Goal: Contribute content: Add original content to the website for others to see

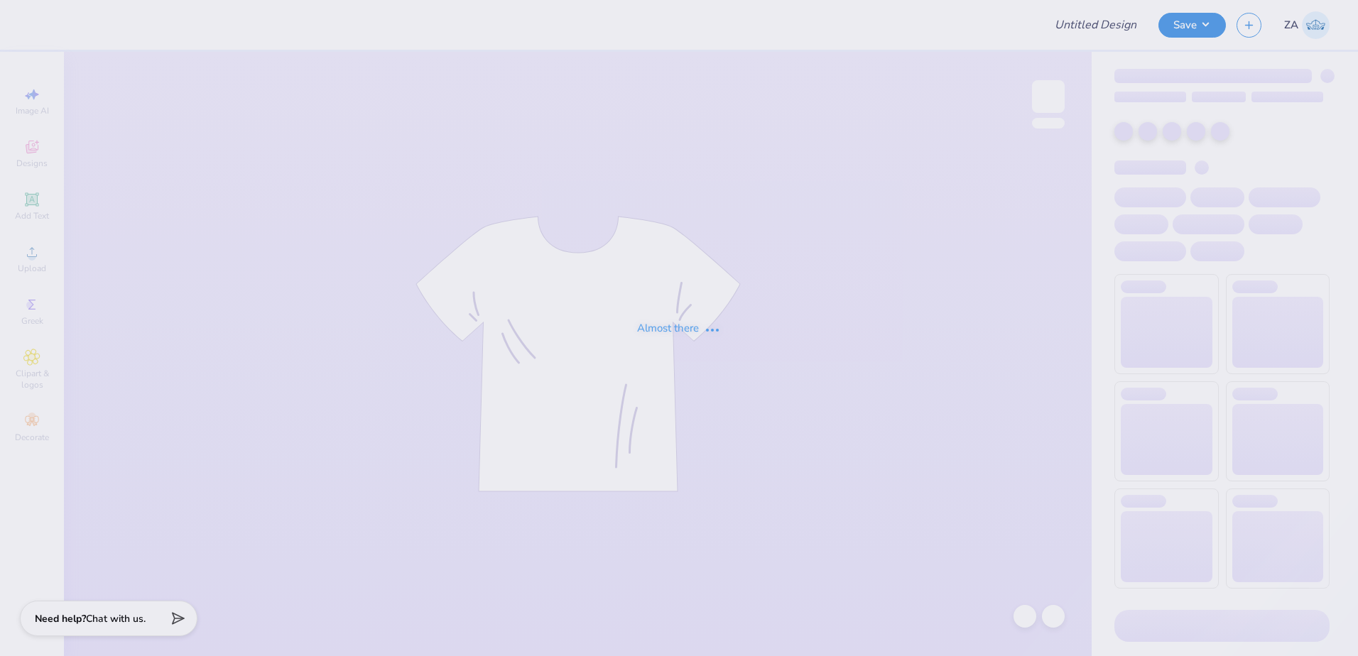
type input "SDT 2025"
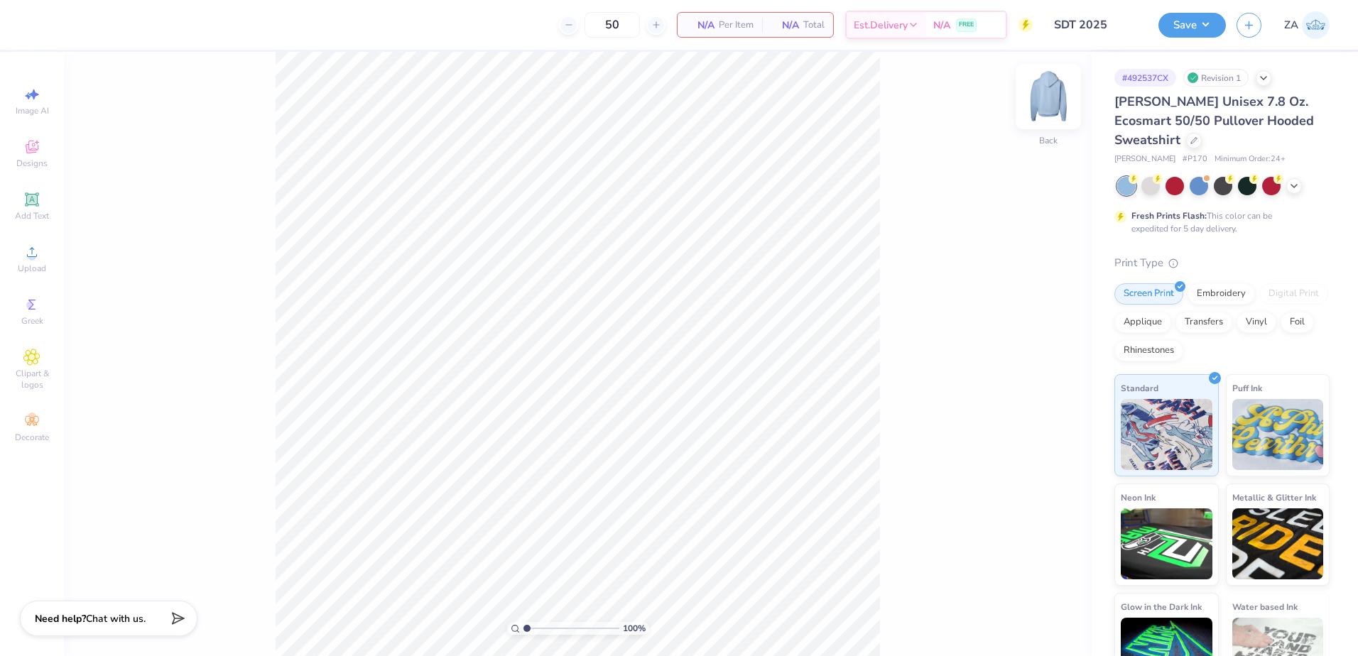
click at [1052, 93] on img at bounding box center [1048, 96] width 57 height 57
click at [30, 267] on span "Upload" at bounding box center [32, 268] width 28 height 11
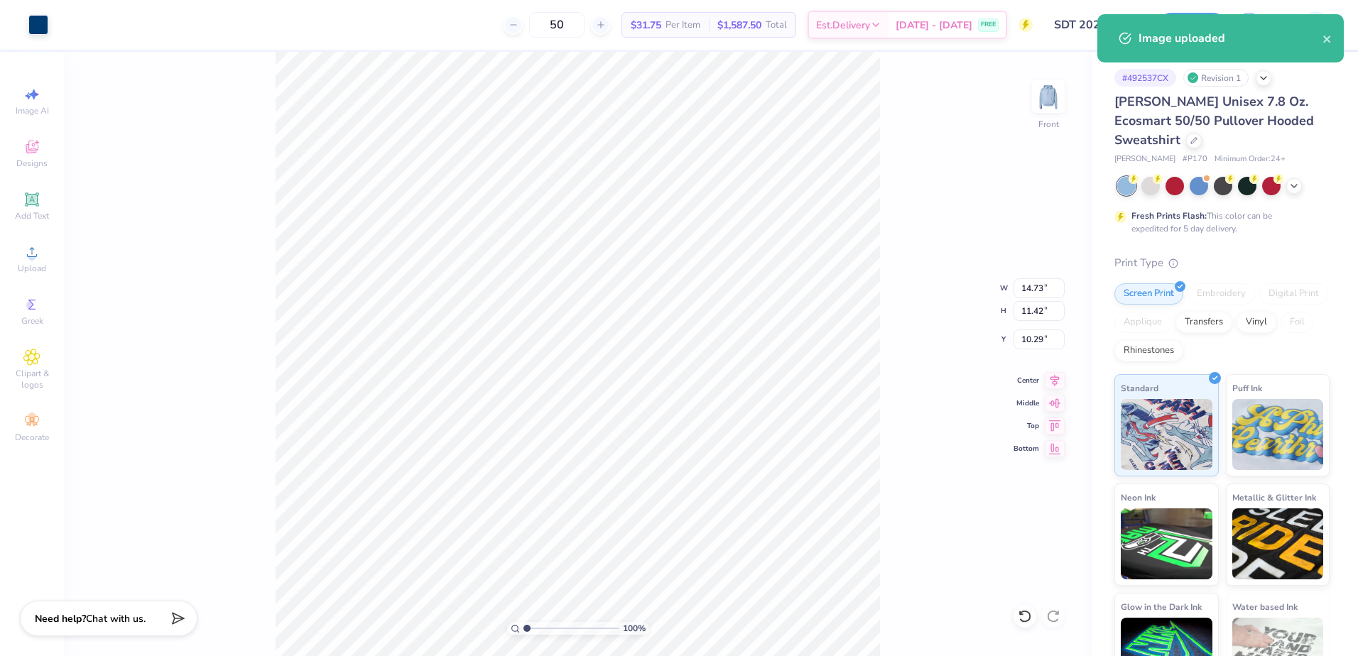
type input "12.29"
type input "9.53"
type input "9.73"
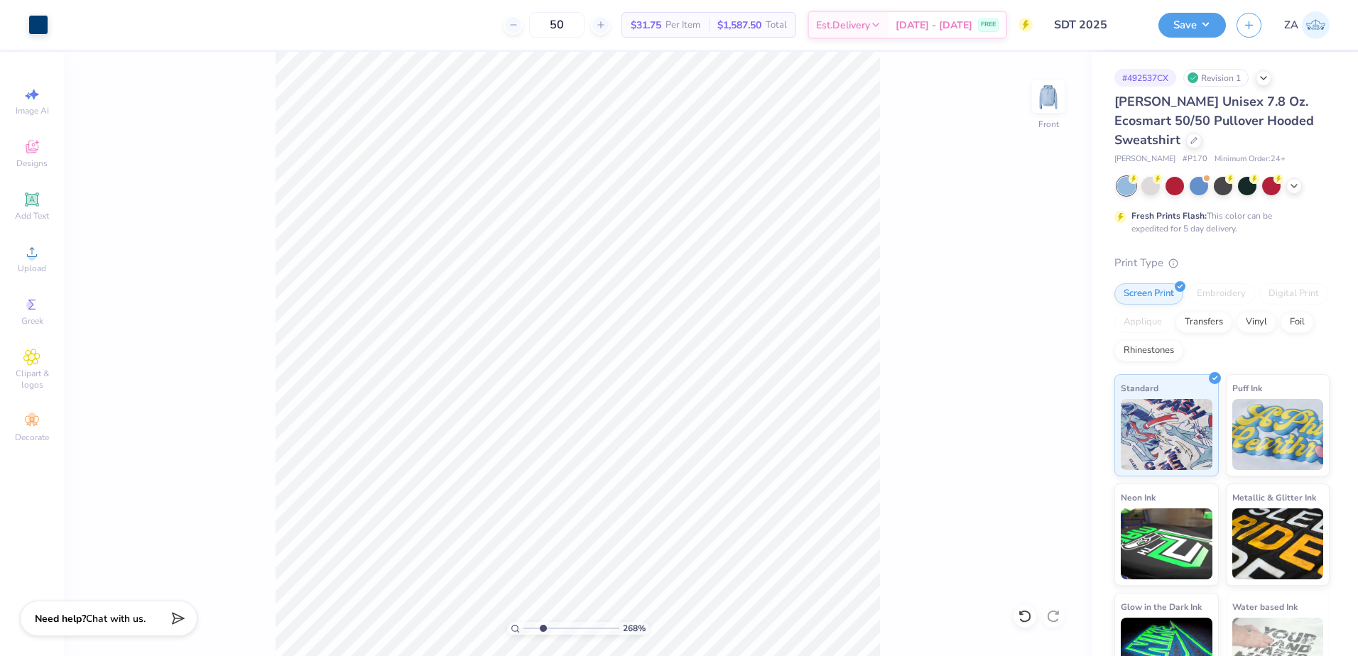
drag, startPoint x: 531, startPoint y: 629, endPoint x: 543, endPoint y: 625, distance: 12.8
type input "2.68"
click at [543, 625] on input "range" at bounding box center [571, 628] width 96 height 13
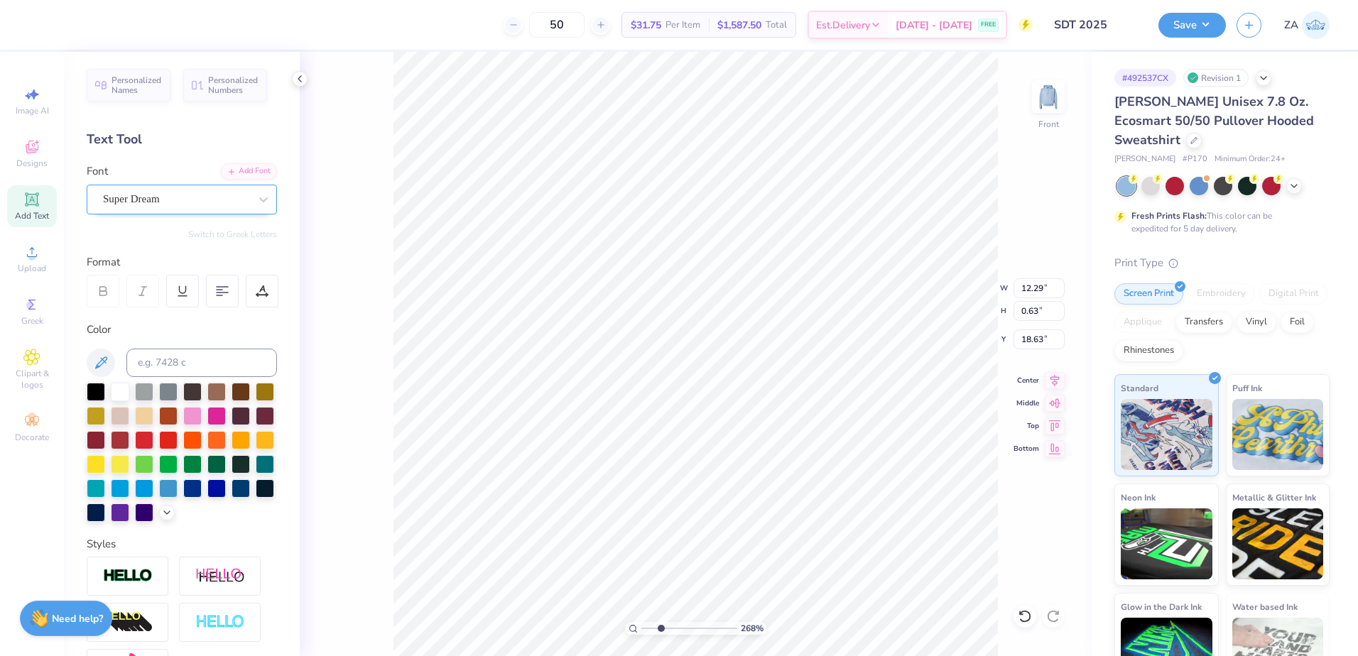
click at [205, 197] on div "Super Dream" at bounding box center [176, 199] width 149 height 22
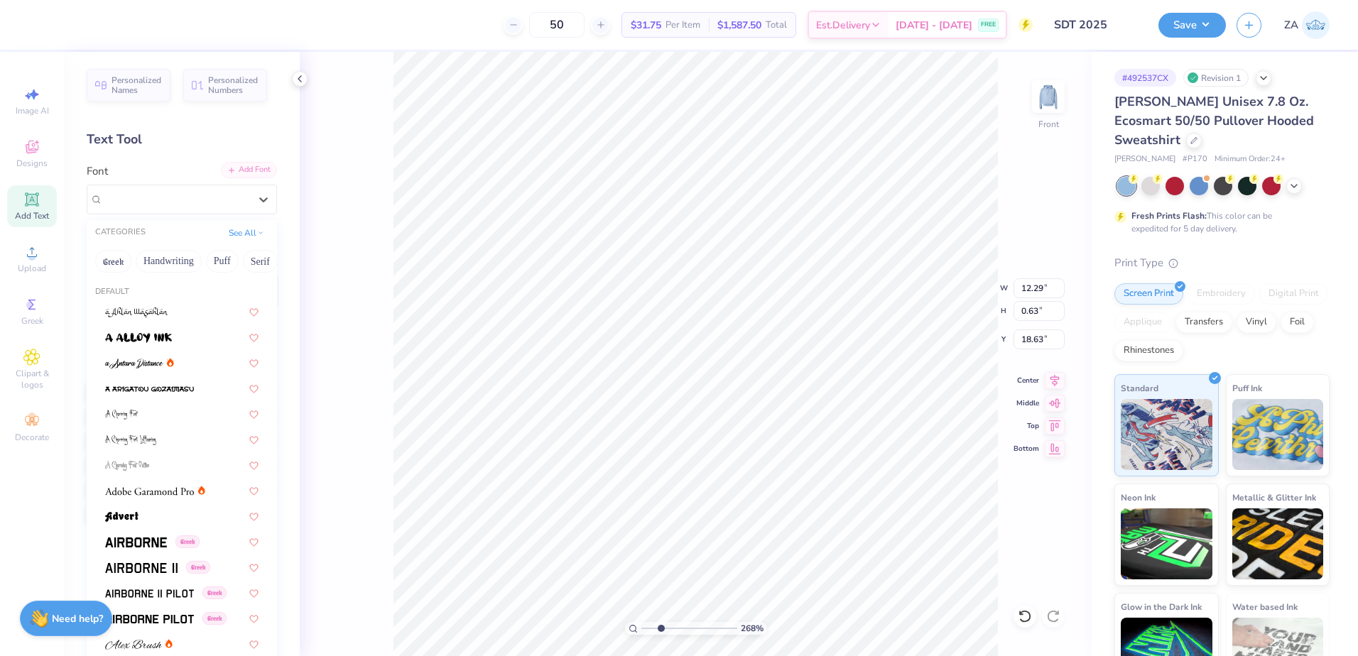
click at [239, 175] on div "Add Font" at bounding box center [249, 170] width 56 height 16
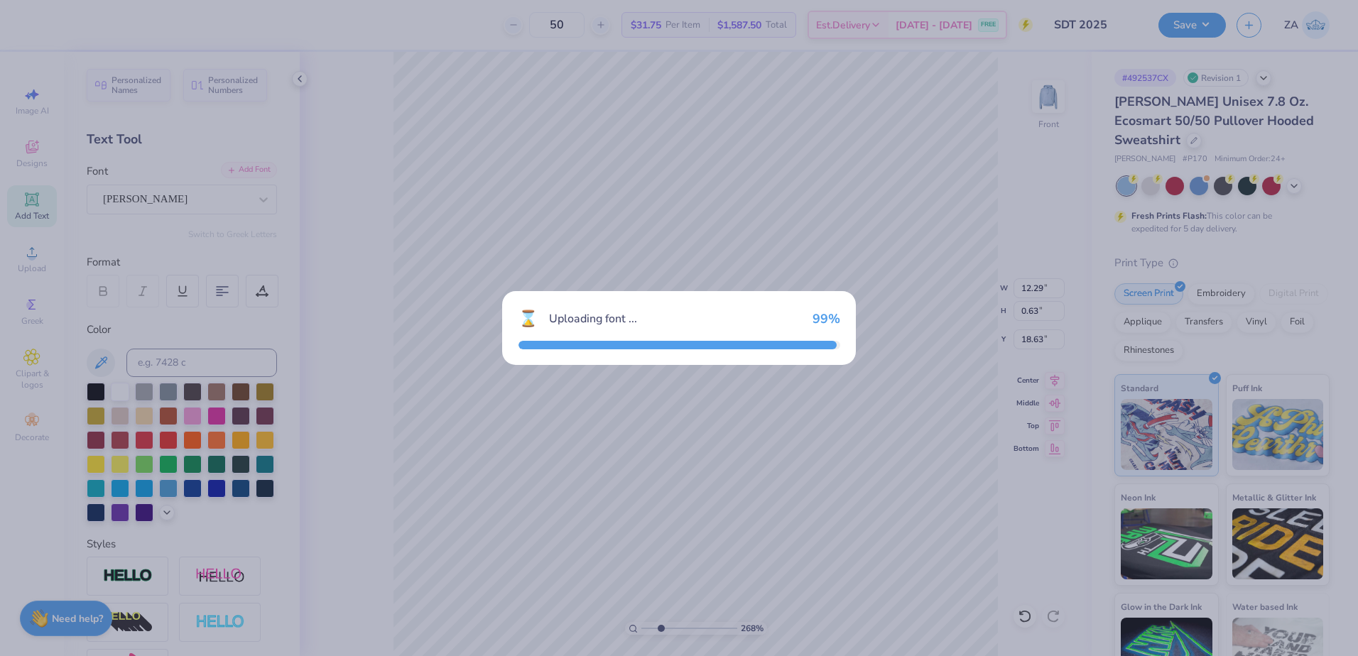
type input "11.89"
type input "0.59"
type input "18.70"
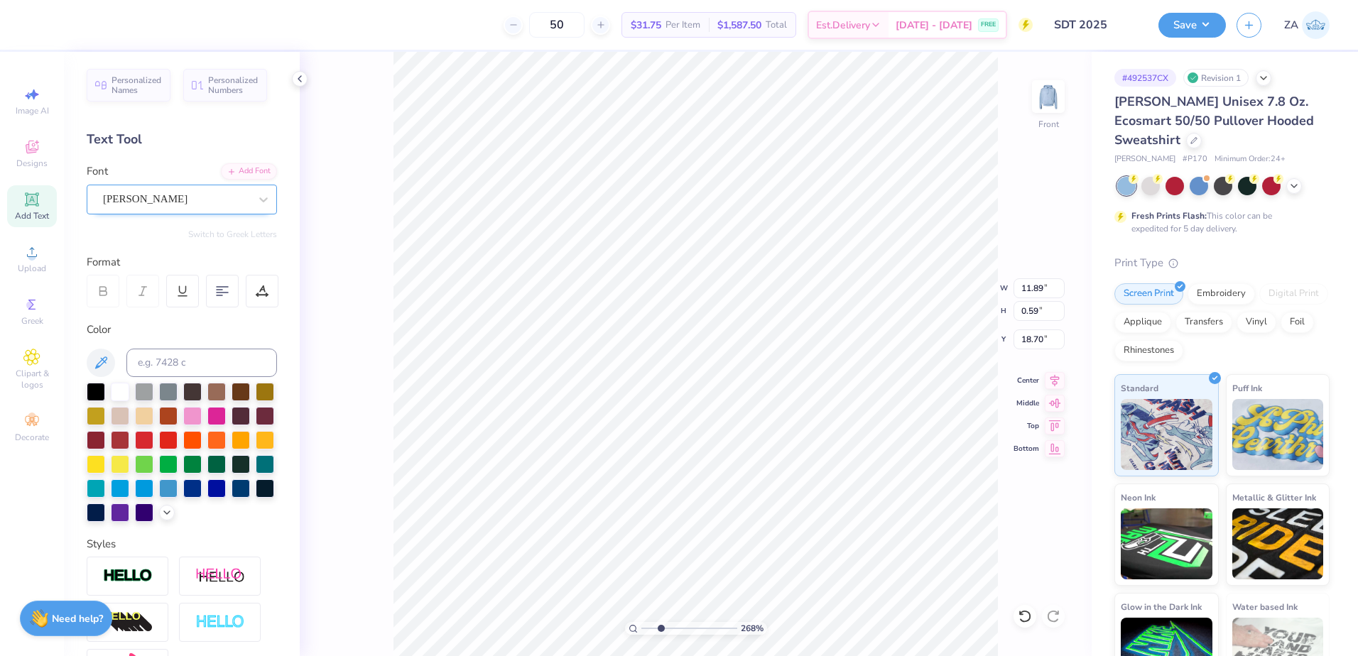
click at [210, 207] on div "[PERSON_NAME]" at bounding box center [176, 199] width 149 height 22
click at [210, 207] on div "[PERSON_NAME]" at bounding box center [176, 199] width 146 height 16
drag, startPoint x: 655, startPoint y: 629, endPoint x: 638, endPoint y: 623, distance: 18.6
type input "1"
click at [641, 628] on input "range" at bounding box center [689, 628] width 96 height 13
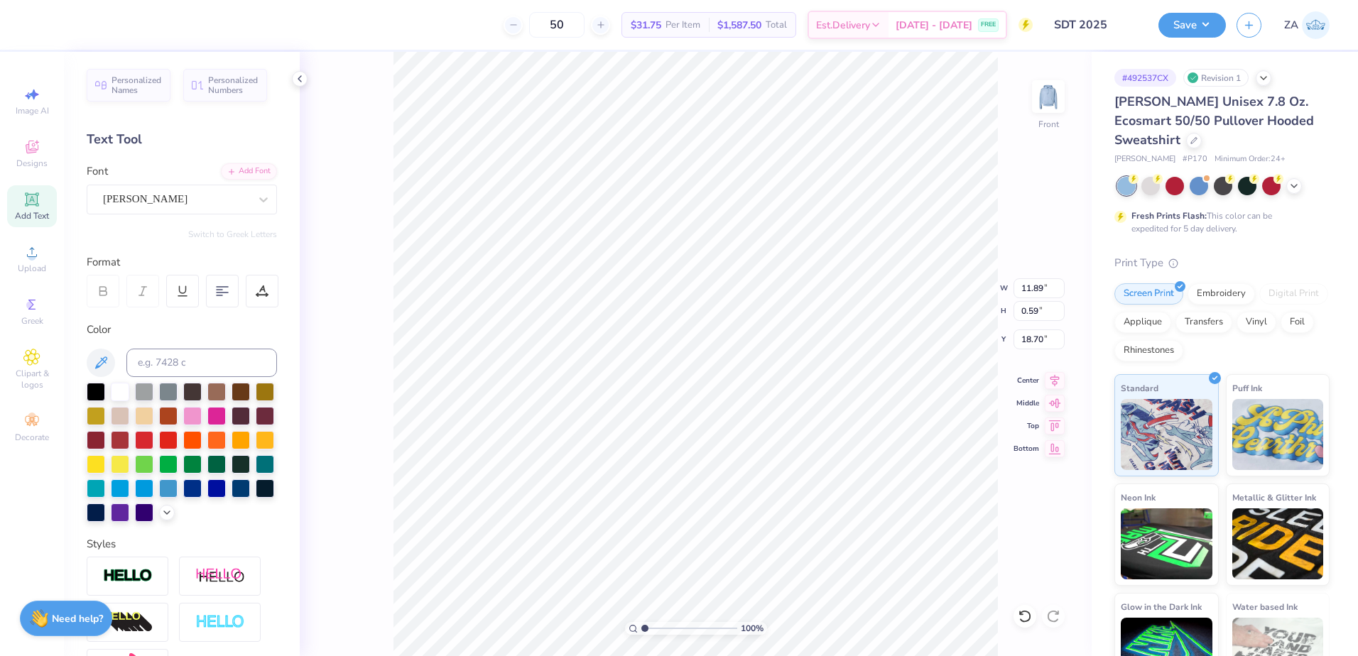
type input "8.40"
type input "0.42"
type input "18.77"
drag, startPoint x: 1018, startPoint y: 288, endPoint x: 1047, endPoint y: 291, distance: 28.5
click at [1047, 291] on input "11.14" at bounding box center [1038, 288] width 51 height 20
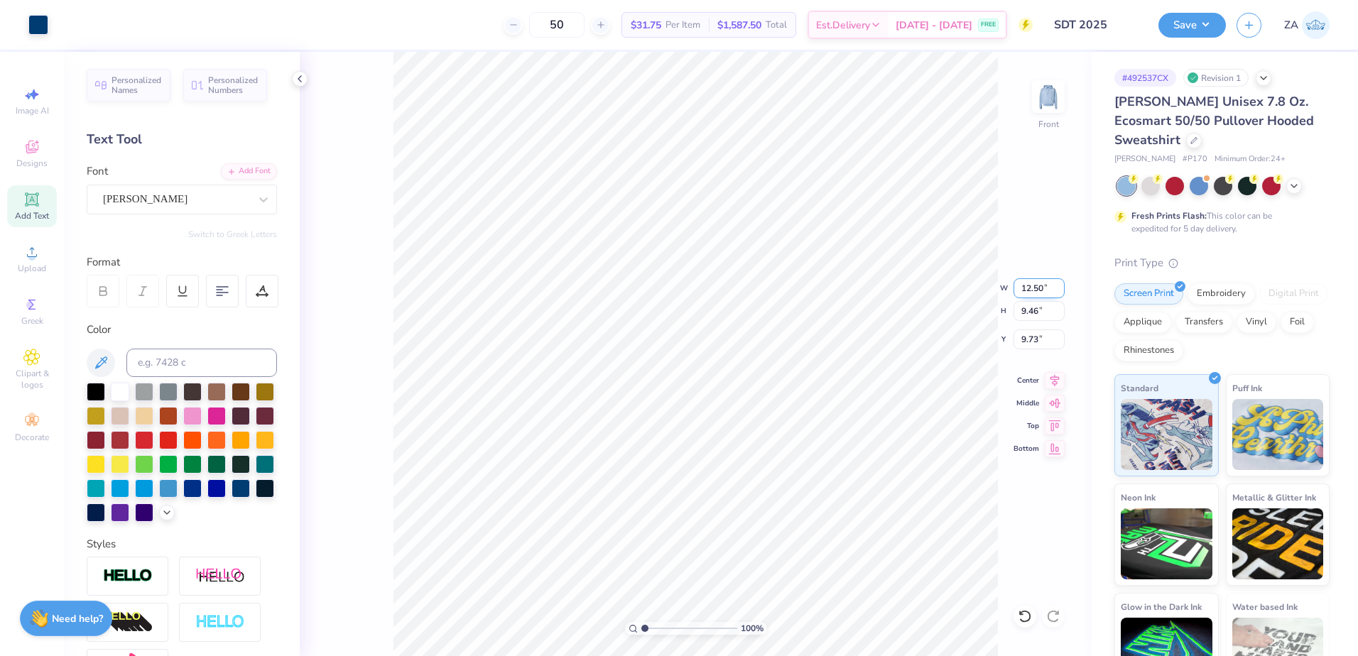
type input "12.50"
type input "10.62"
drag, startPoint x: 1016, startPoint y: 337, endPoint x: 1039, endPoint y: 344, distance: 24.3
click at [1039, 344] on input "9.15" at bounding box center [1038, 340] width 51 height 20
type input "6.00"
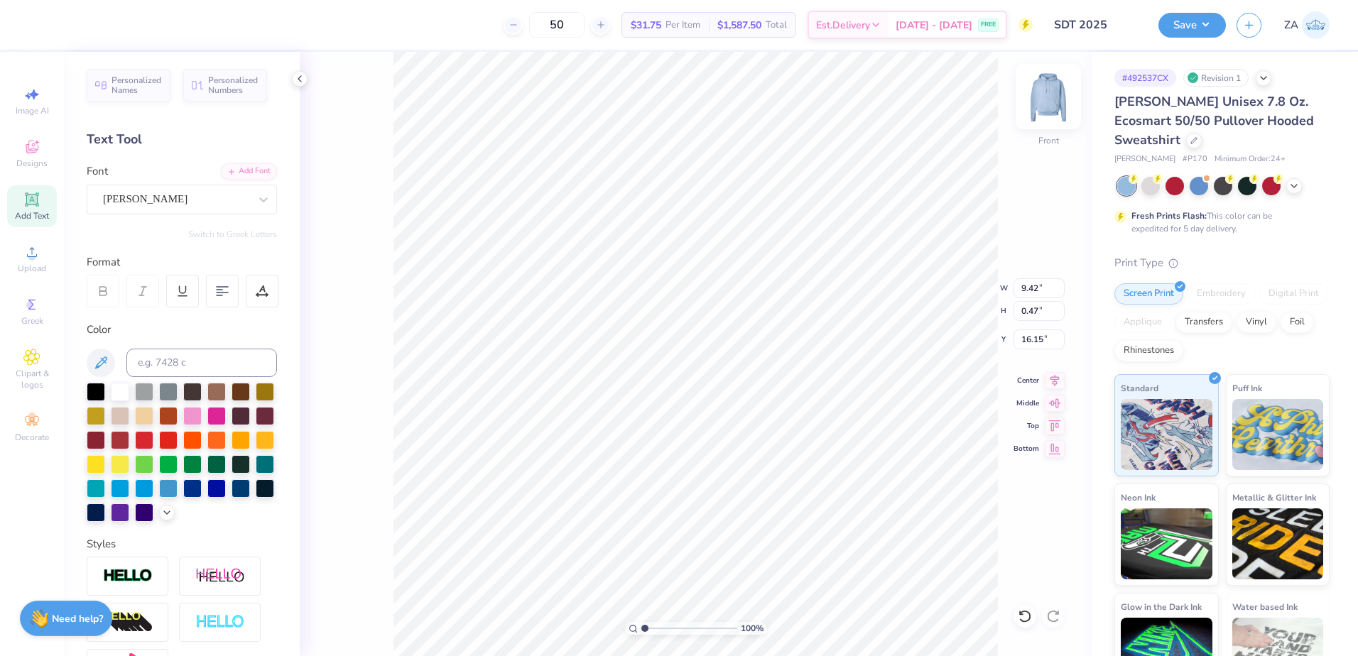
click at [1048, 99] on img at bounding box center [1048, 96] width 57 height 57
type input "4.87"
type textarea "ALUMNI WEEKEND"
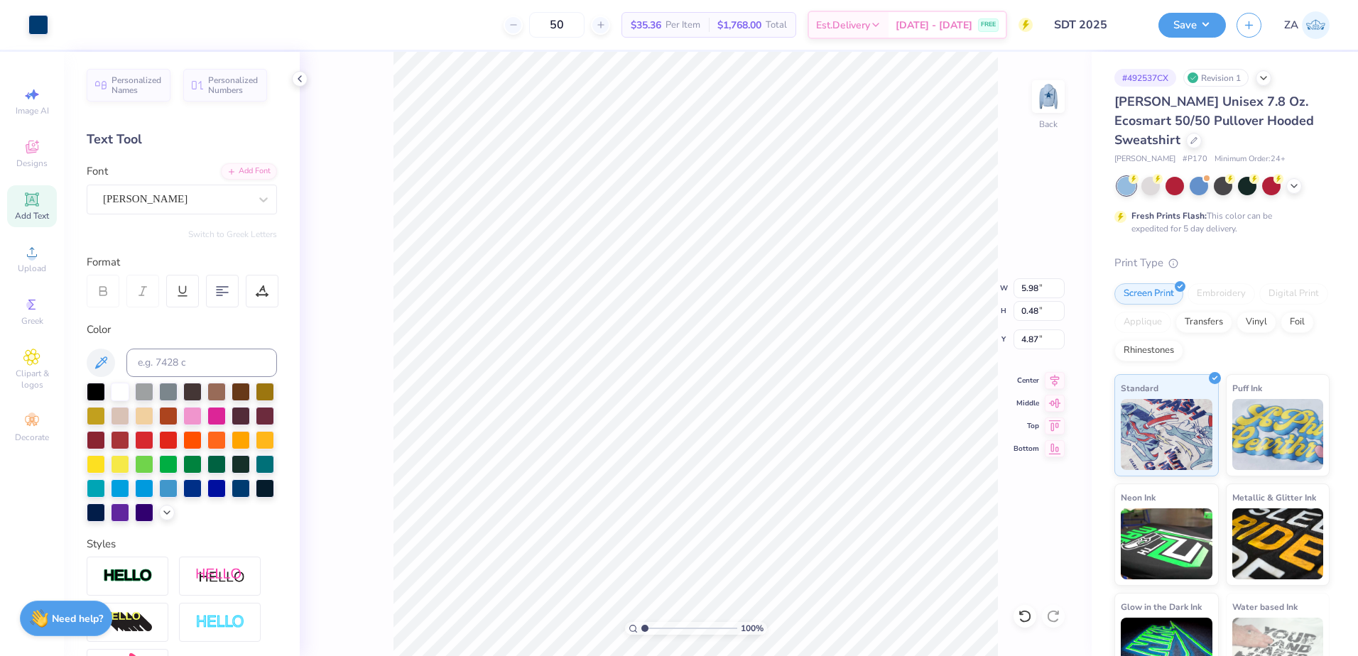
type input "4.04"
drag, startPoint x: 1050, startPoint y: 291, endPoint x: 1012, endPoint y: 291, distance: 37.6
click at [1013, 291] on div "100 % Back W 5.98 5.98 " H 0.48 0.48 " Y 4.04 4.04 " Center Middle Top Bottom" at bounding box center [696, 354] width 792 height 604
drag, startPoint x: 1045, startPoint y: 292, endPoint x: 1021, endPoint y: 292, distance: 24.9
click at [1021, 292] on input "5.98" at bounding box center [1038, 288] width 51 height 20
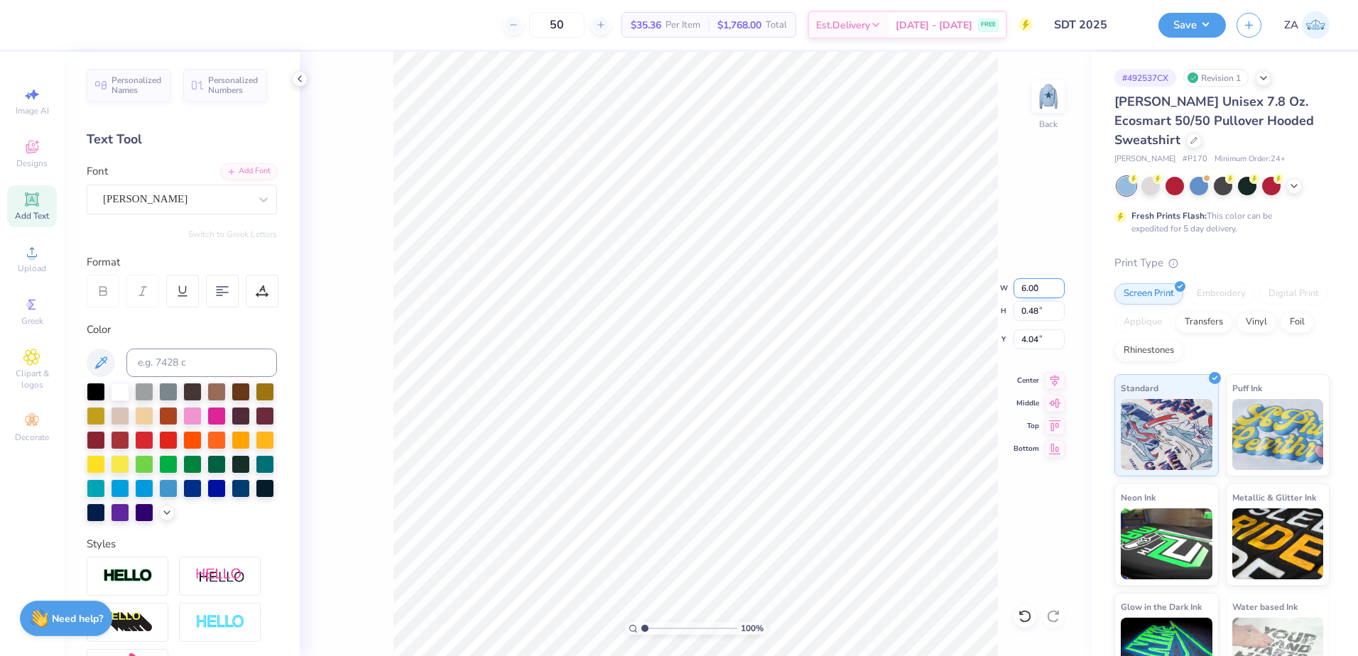
type input "6.00"
drag, startPoint x: 1044, startPoint y: 334, endPoint x: 1020, endPoint y: 336, distance: 24.2
click at [1020, 336] on input "4.04" at bounding box center [1038, 340] width 51 height 20
type input "3.00"
type input "11.75"
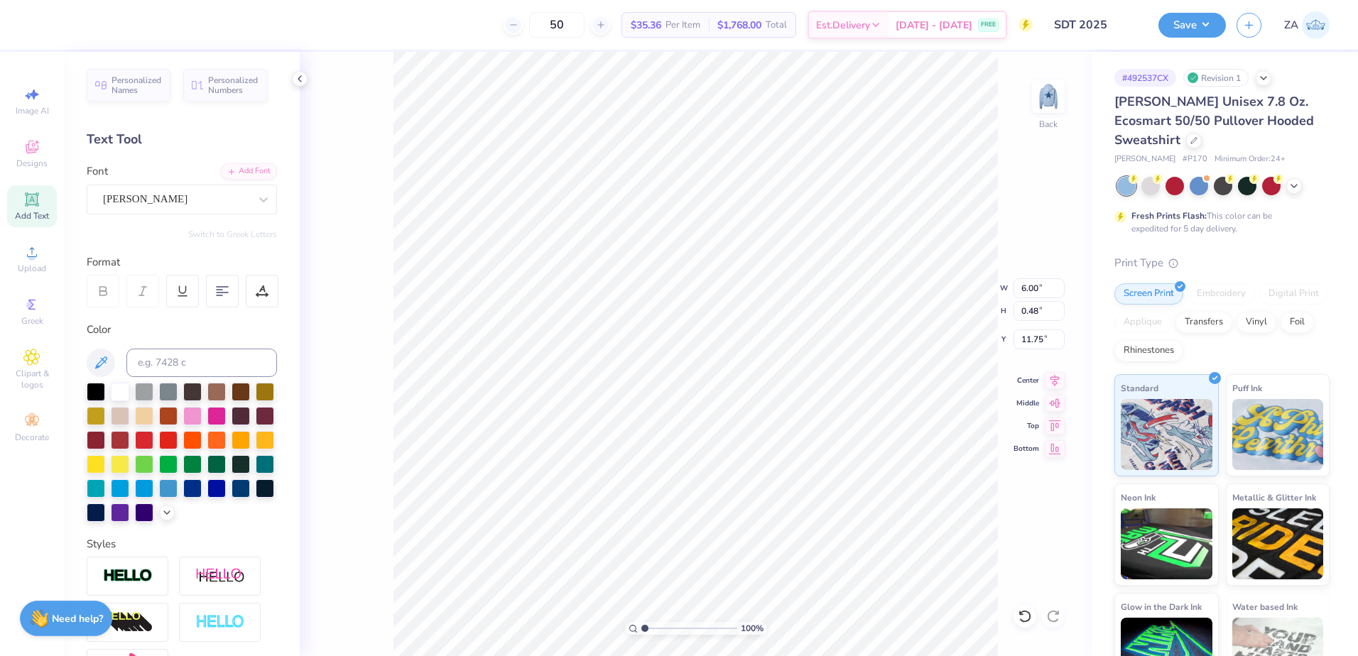
scroll to position [11, 4]
type textarea "A"
type textarea "2025"
click at [252, 173] on div "Add Font" at bounding box center [249, 170] width 56 height 16
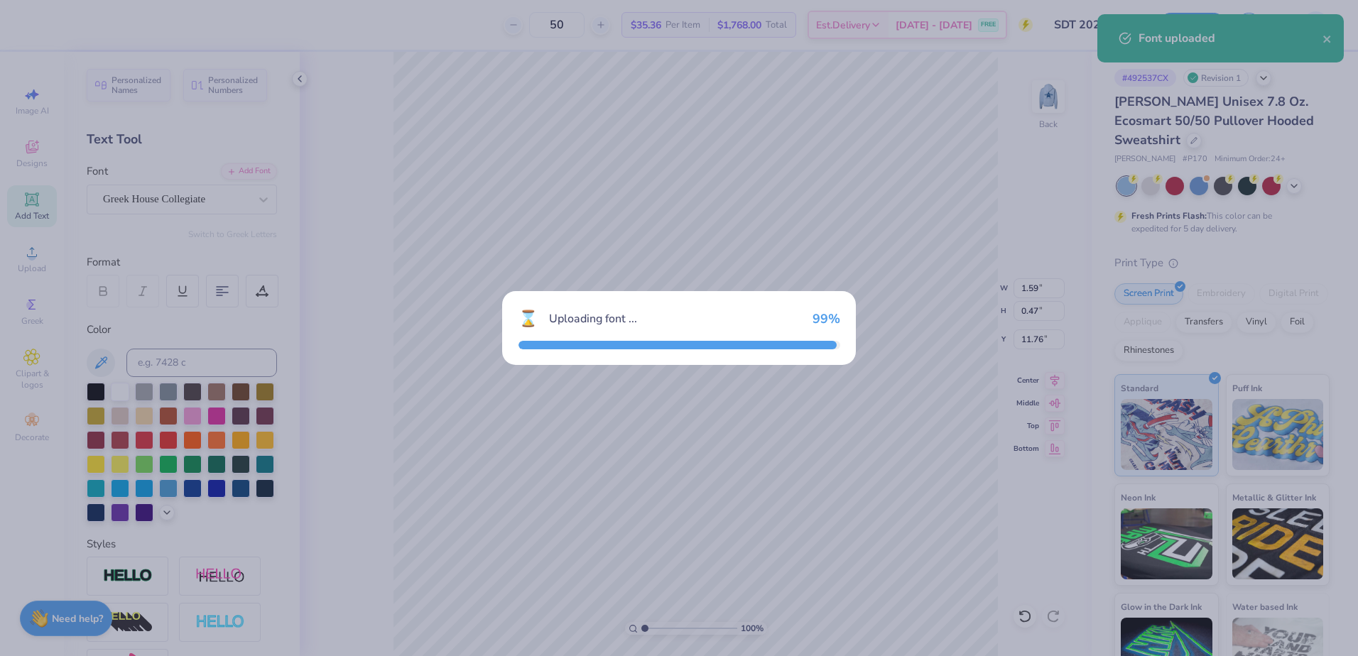
type input "1.85"
type input "0.59"
type input "11.69"
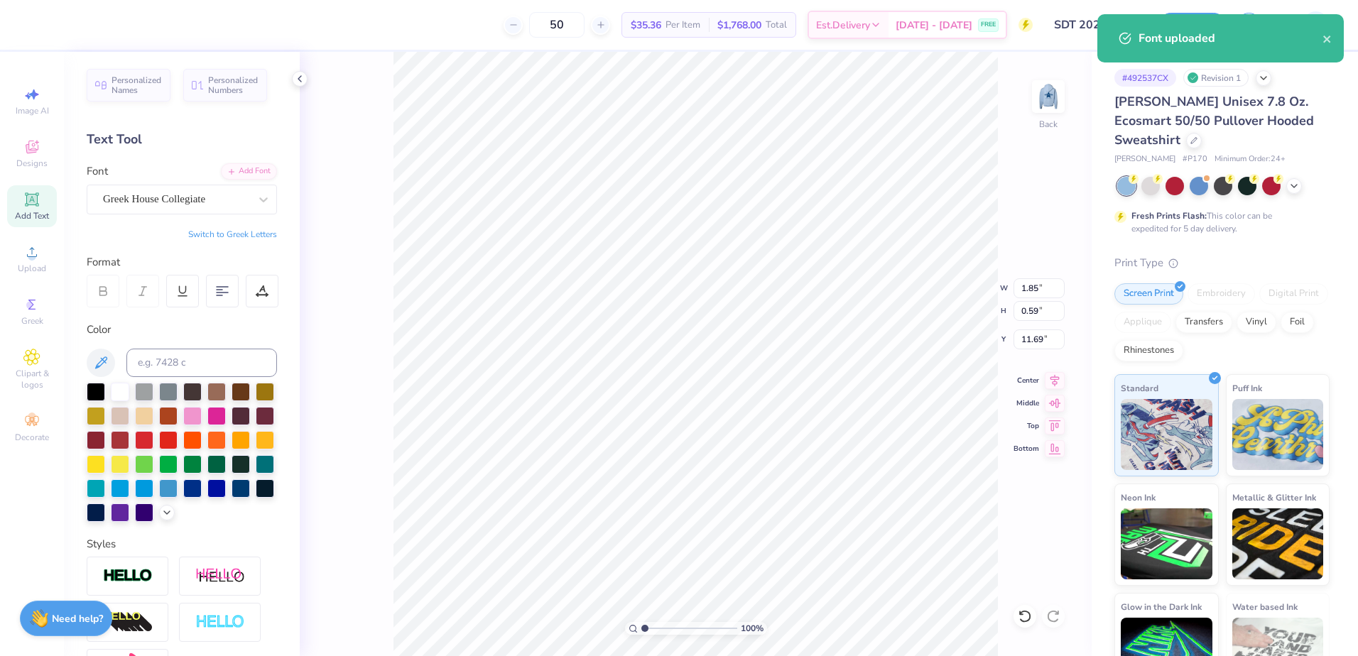
type input "5.84"
type input "1.87"
type input "11.64"
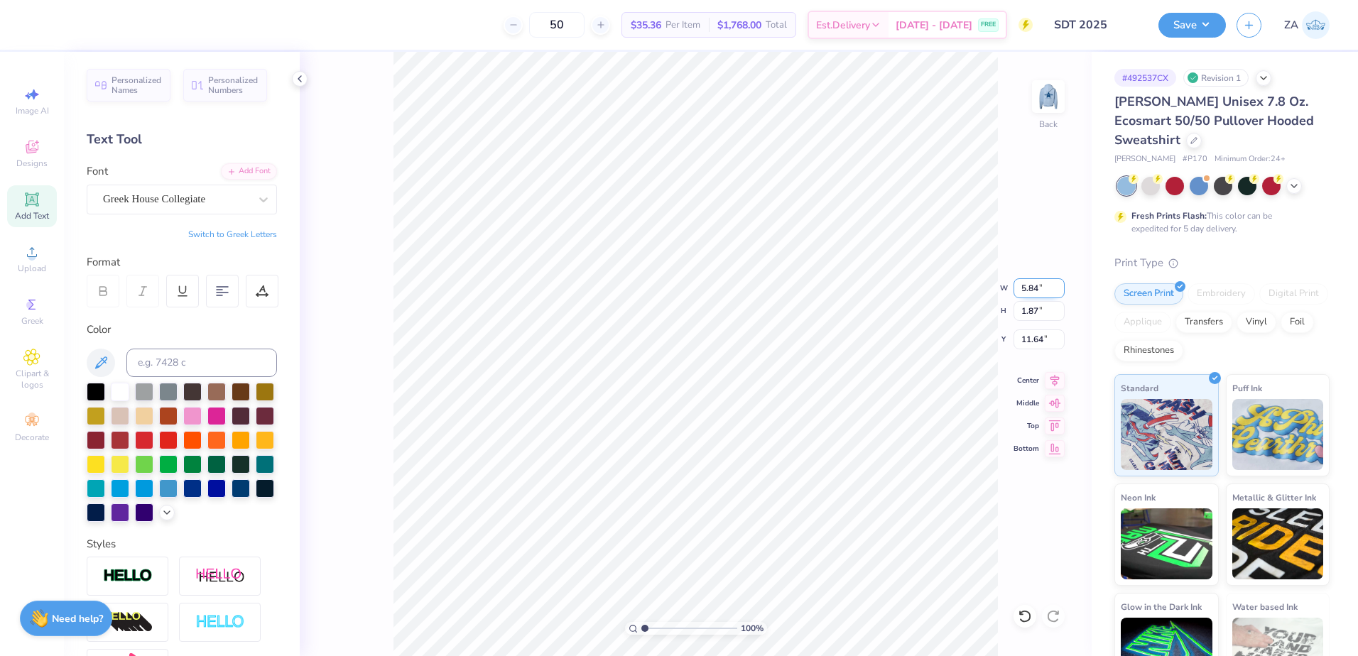
drag, startPoint x: 1040, startPoint y: 288, endPoint x: 1019, endPoint y: 284, distance: 21.6
click at [1019, 284] on input "5.84" at bounding box center [1038, 288] width 51 height 20
type input "8.00"
type input "2.56"
drag, startPoint x: 1048, startPoint y: 339, endPoint x: 1023, endPoint y: 339, distance: 25.6
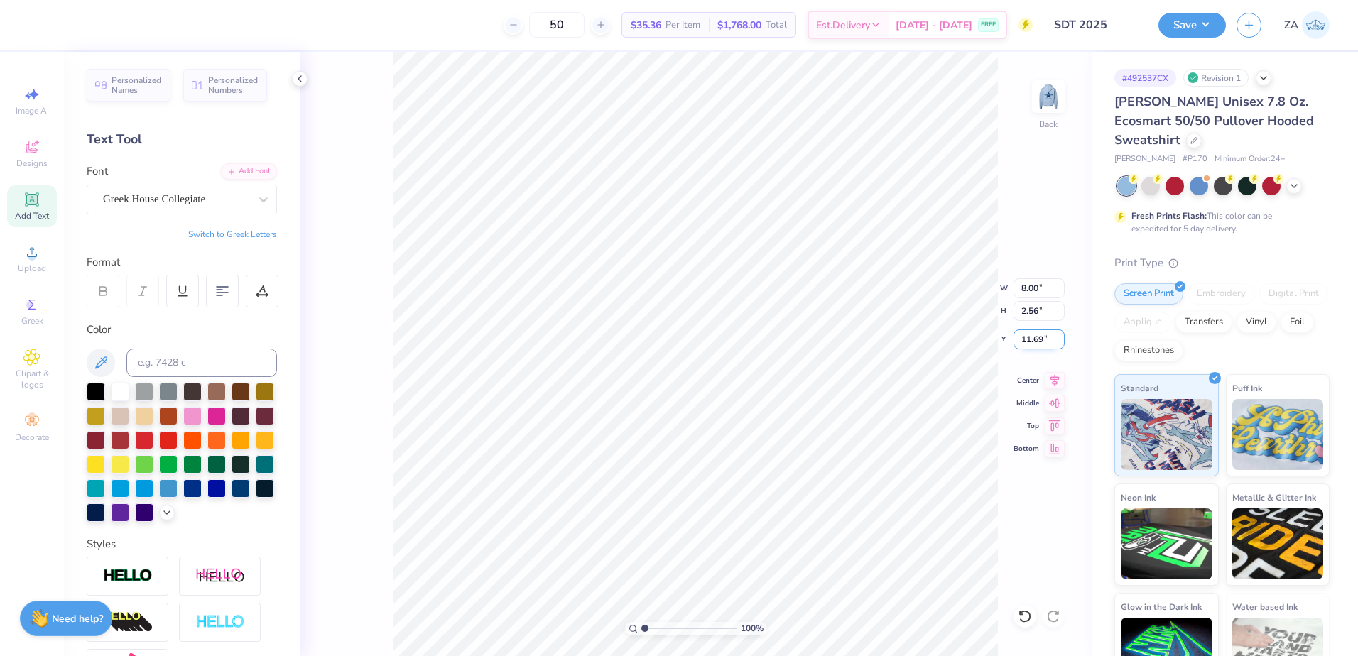
click at [1023, 339] on input "11.69" at bounding box center [1038, 340] width 51 height 20
type input "11.50"
type input "11.69"
click at [1026, 119] on div "100 % Back" at bounding box center [696, 354] width 792 height 604
click at [1063, 93] on img at bounding box center [1048, 96] width 57 height 57
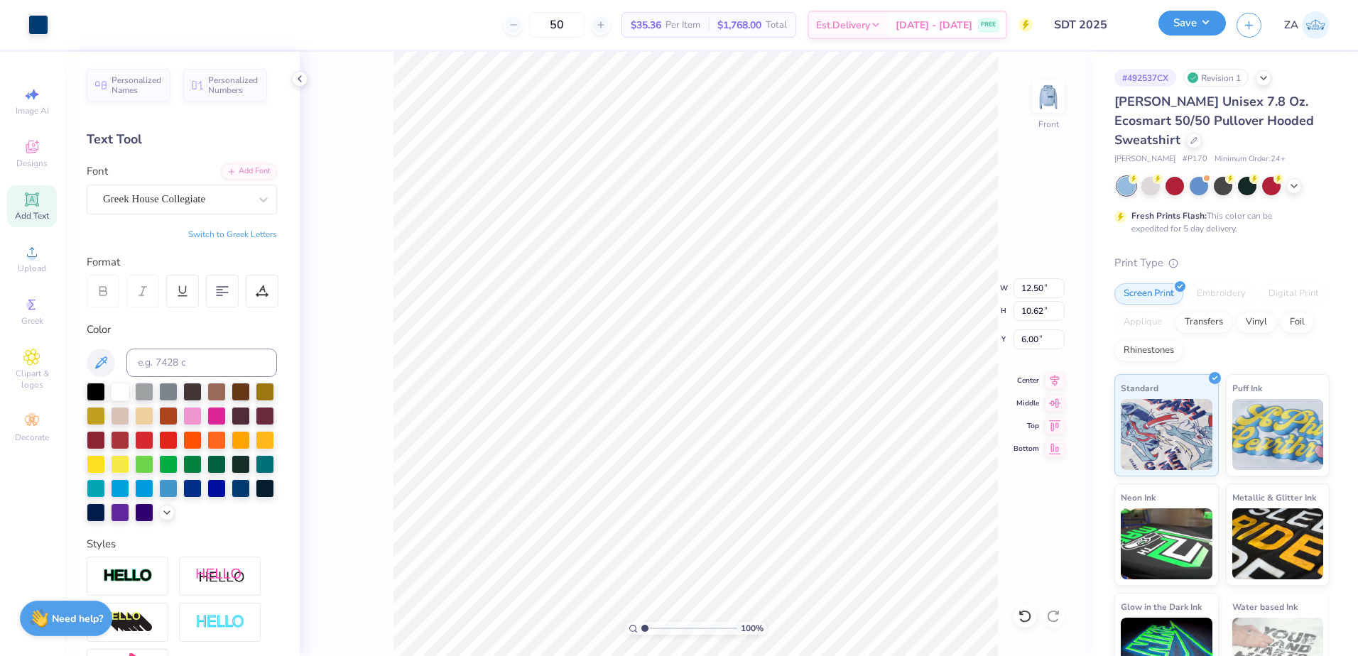
click at [1175, 28] on button "Save" at bounding box center [1191, 23] width 67 height 25
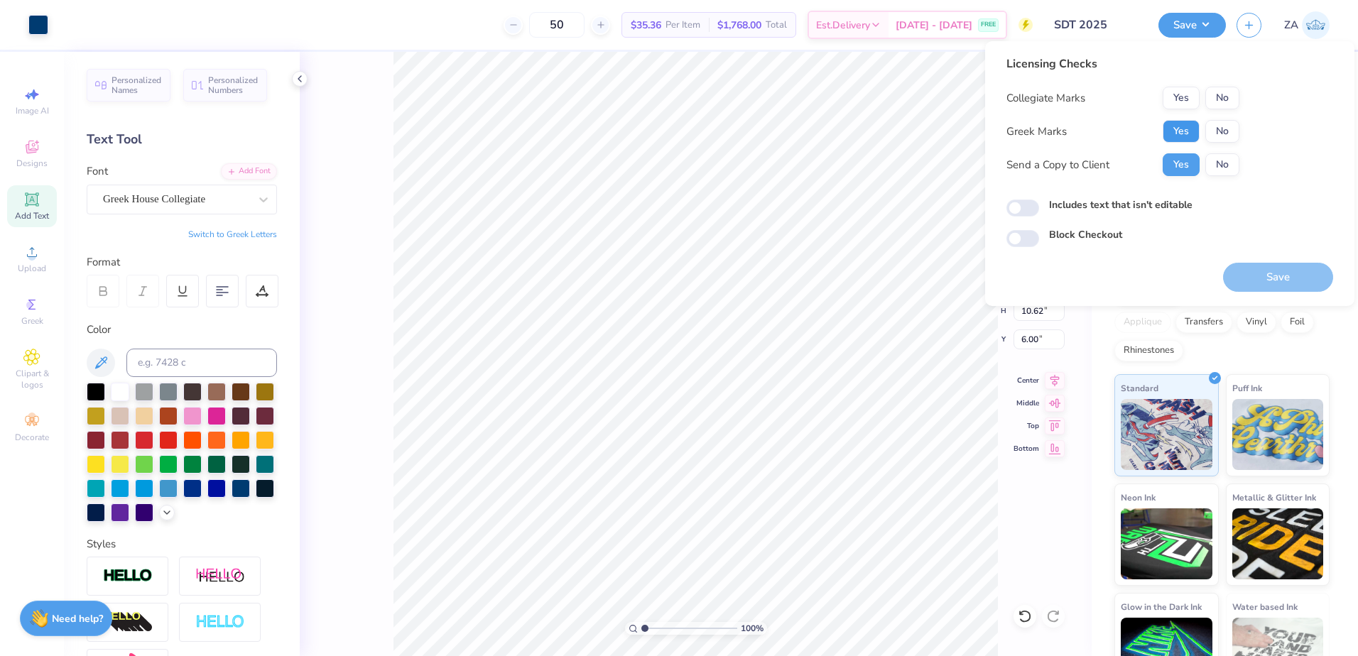
click at [1188, 130] on button "Yes" at bounding box center [1181, 131] width 37 height 23
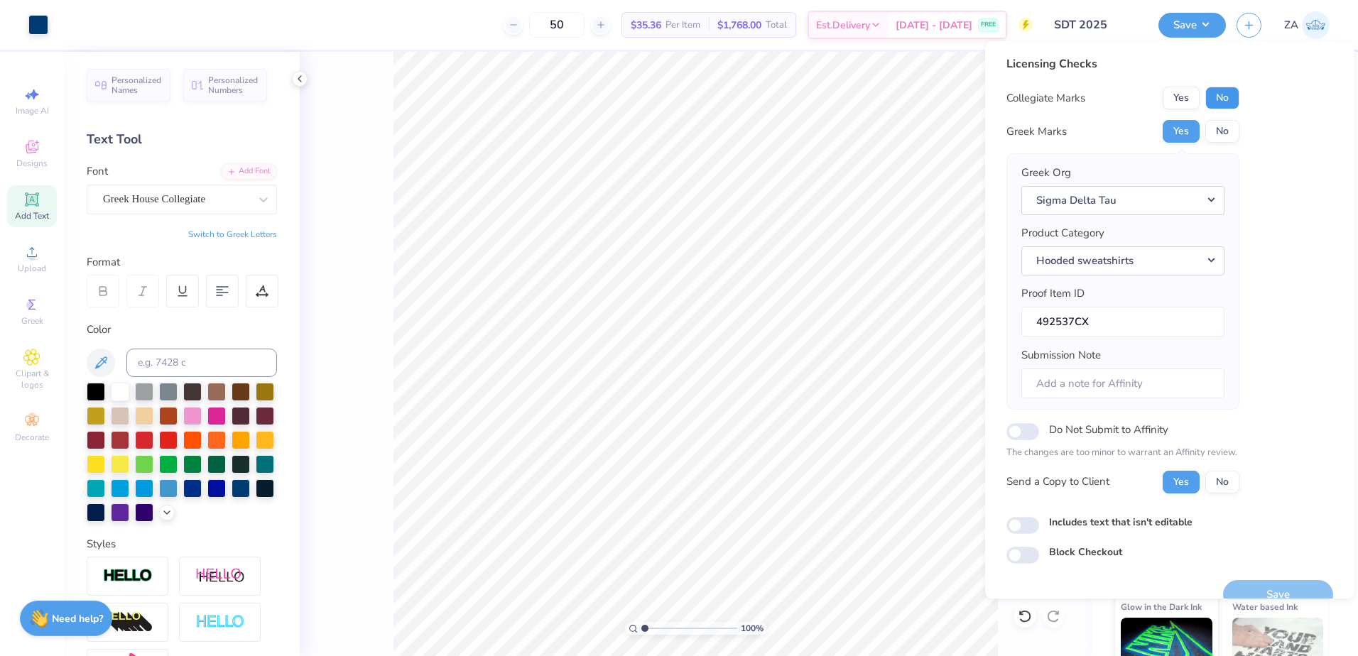
click at [1222, 94] on button "No" at bounding box center [1222, 98] width 34 height 23
click at [1234, 598] on button "Save" at bounding box center [1278, 594] width 110 height 29
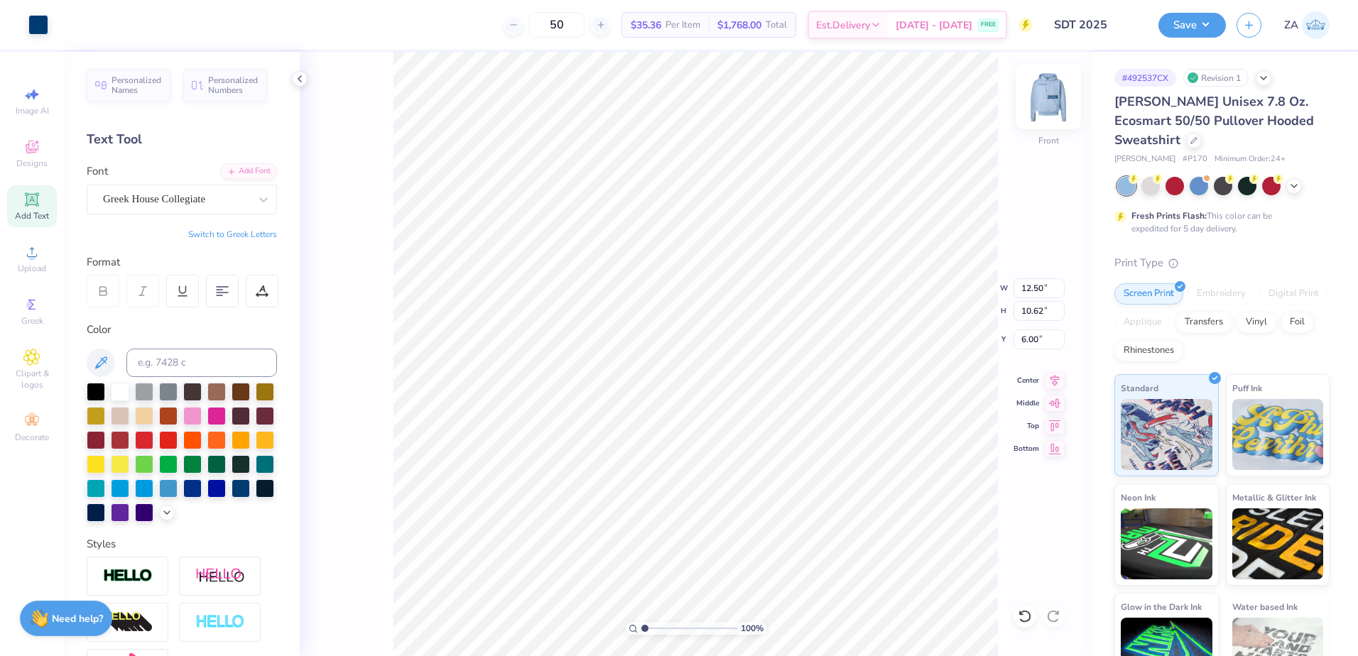
click at [1045, 103] on img at bounding box center [1048, 96] width 57 height 57
drag, startPoint x: 1016, startPoint y: 288, endPoint x: 1035, endPoint y: 290, distance: 19.2
click at [1035, 290] on input "15.21" at bounding box center [1038, 288] width 51 height 20
drag, startPoint x: 1015, startPoint y: 291, endPoint x: 1055, endPoint y: 292, distance: 39.8
click at [1053, 292] on input "15.21" at bounding box center [1038, 288] width 51 height 20
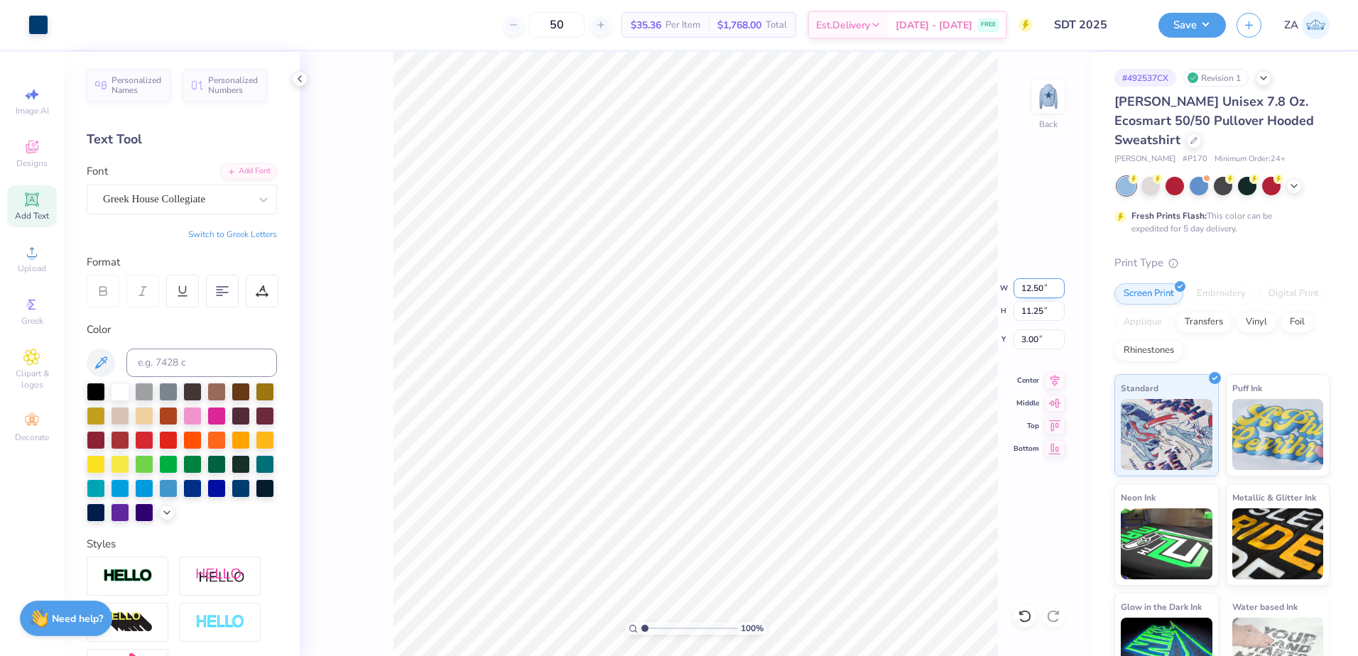
type input "12.50"
type input "9.25"
type input "4.00"
type input "4.05"
click at [1008, 489] on div "100 % Back W 4.93 4.93 " H 0.39 0.39 " Y 4.05 4.05 " Center Middle Top Bottom" at bounding box center [696, 354] width 792 height 604
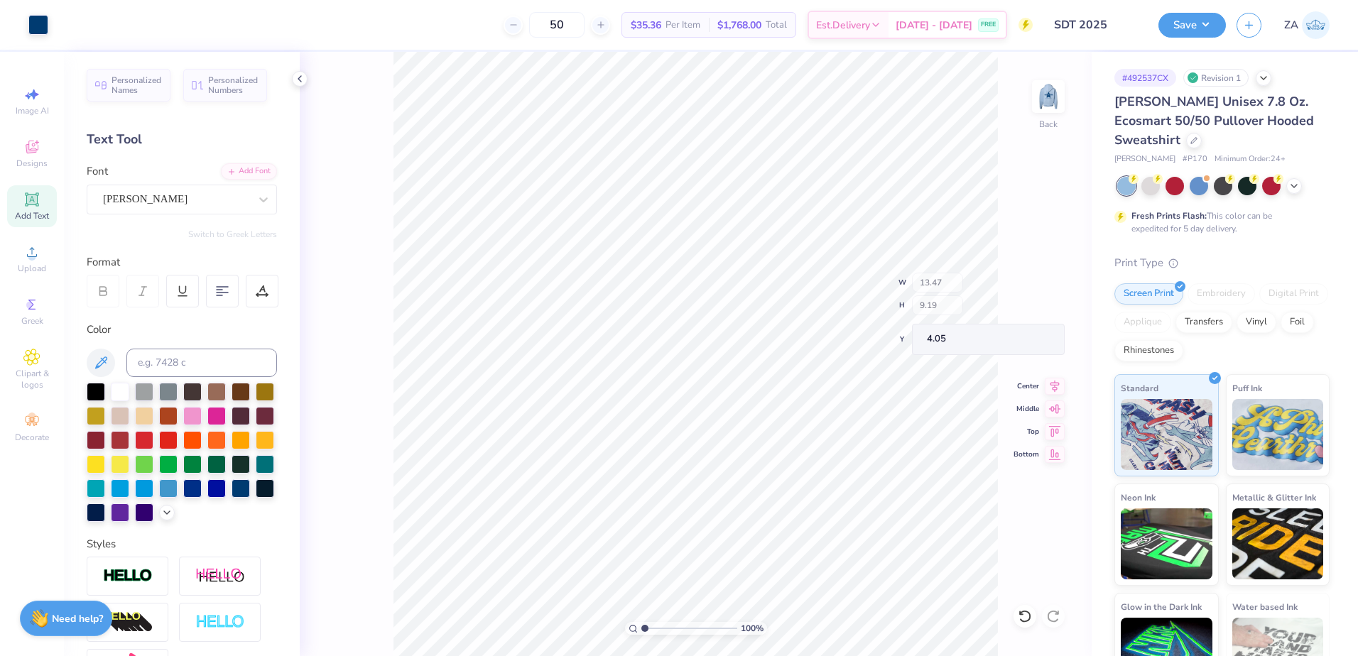
type input "13.47"
type input "9.19"
drag, startPoint x: 1046, startPoint y: 290, endPoint x: 1022, endPoint y: 290, distance: 24.2
click at [1022, 290] on input "13.47" at bounding box center [1038, 288] width 51 height 20
type input "12.50"
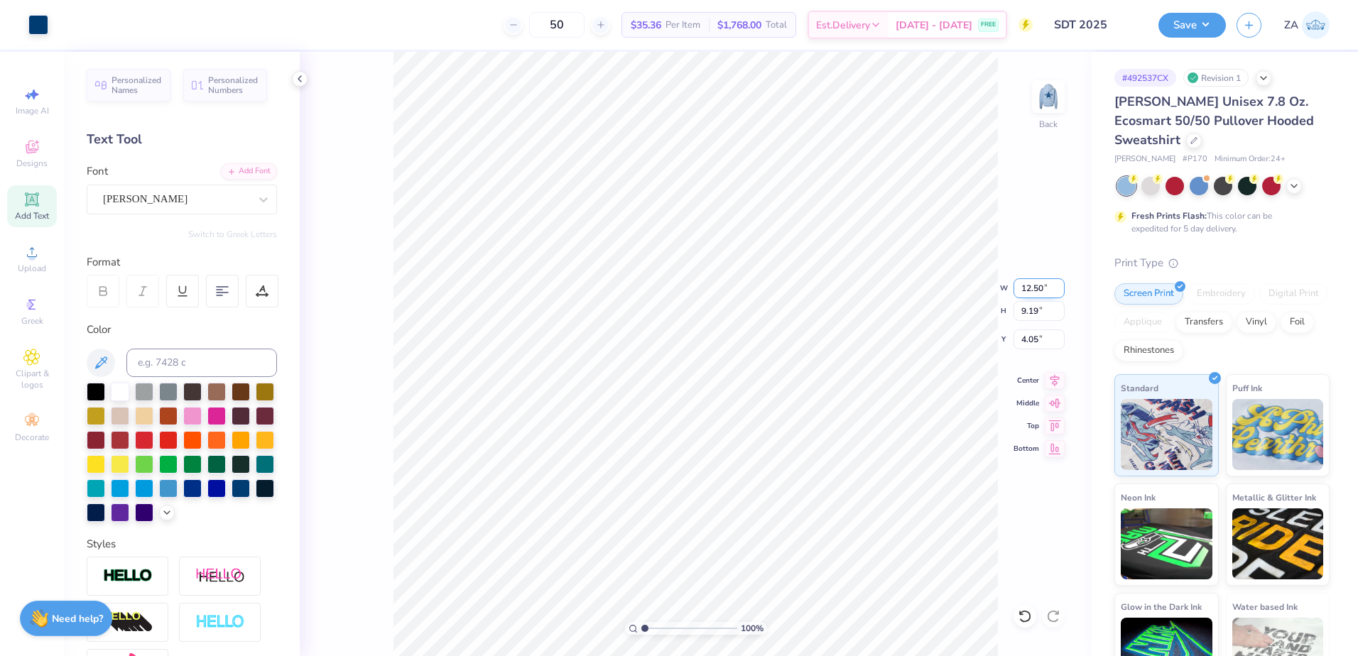
type input "8.54"
drag, startPoint x: 1048, startPoint y: 340, endPoint x: 1018, endPoint y: 340, distance: 29.8
click at [1018, 340] on input "4.38" at bounding box center [1038, 340] width 51 height 20
type input "3.00"
type input "11.49"
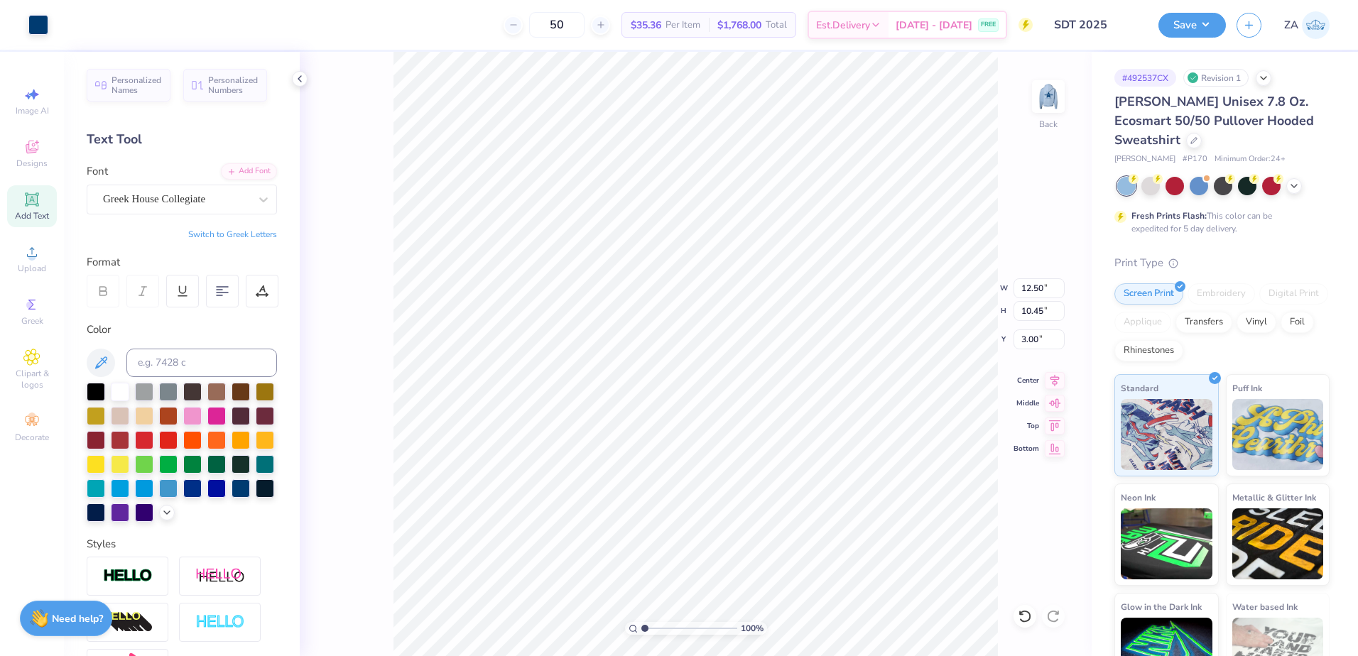
click at [1199, 38] on div "Save ZA" at bounding box center [1258, 25] width 200 height 50
click at [1202, 30] on button "Save" at bounding box center [1191, 23] width 67 height 25
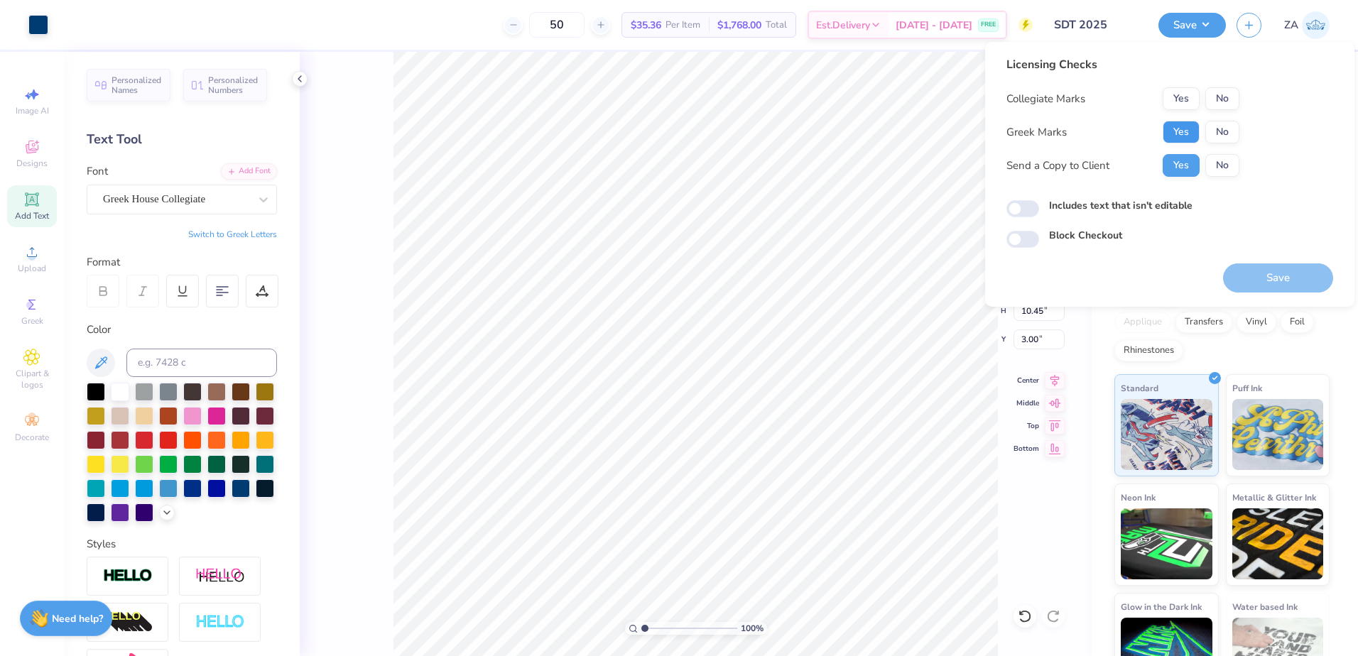
click at [1190, 138] on button "Yes" at bounding box center [1181, 132] width 37 height 23
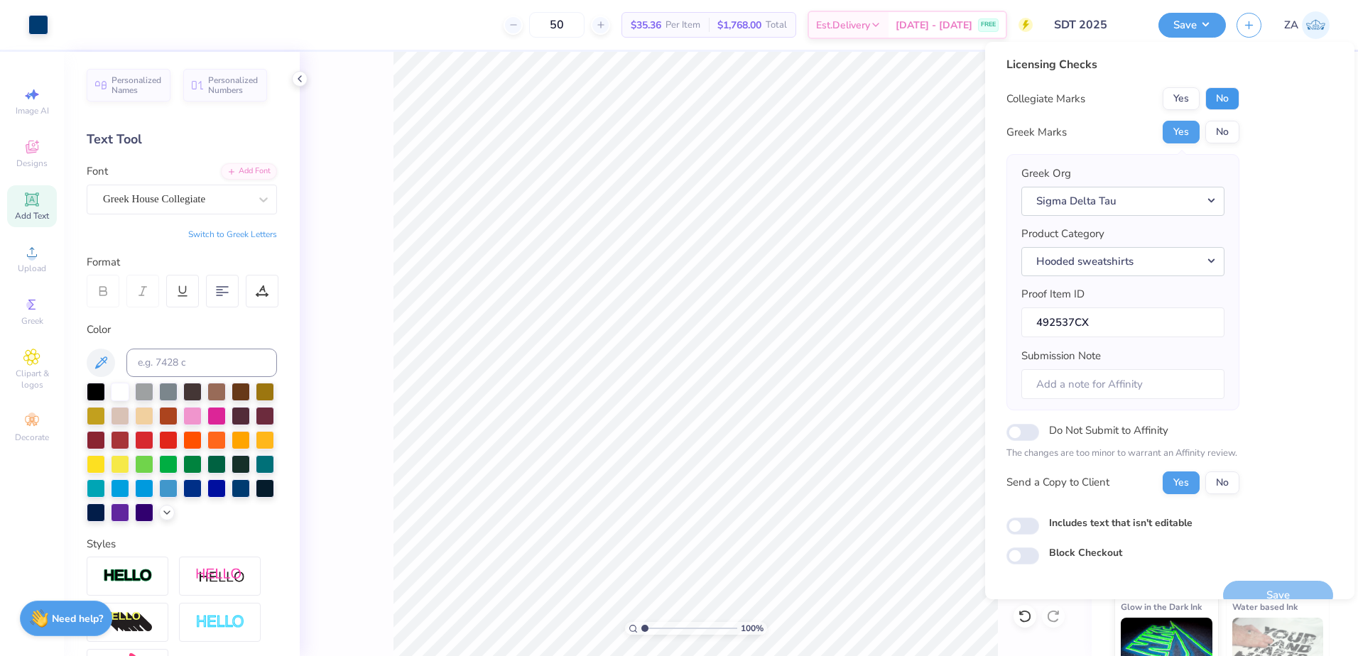
click at [1230, 88] on button "No" at bounding box center [1222, 98] width 34 height 23
click at [1245, 587] on button "Save" at bounding box center [1278, 595] width 110 height 29
